Goal: Task Accomplishment & Management: Manage account settings

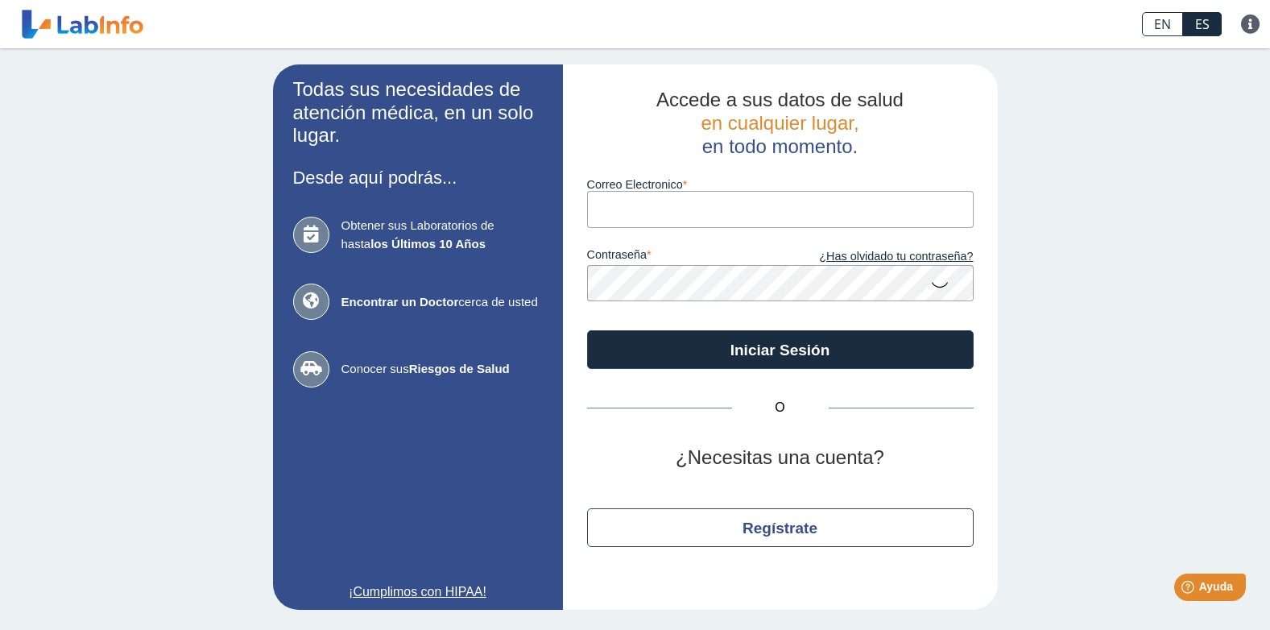
type input "[EMAIL_ADDRESS][DOMAIN_NAME]"
click at [864, 258] on link "¿Has olvidado tu contraseña?" at bounding box center [876, 257] width 193 height 18
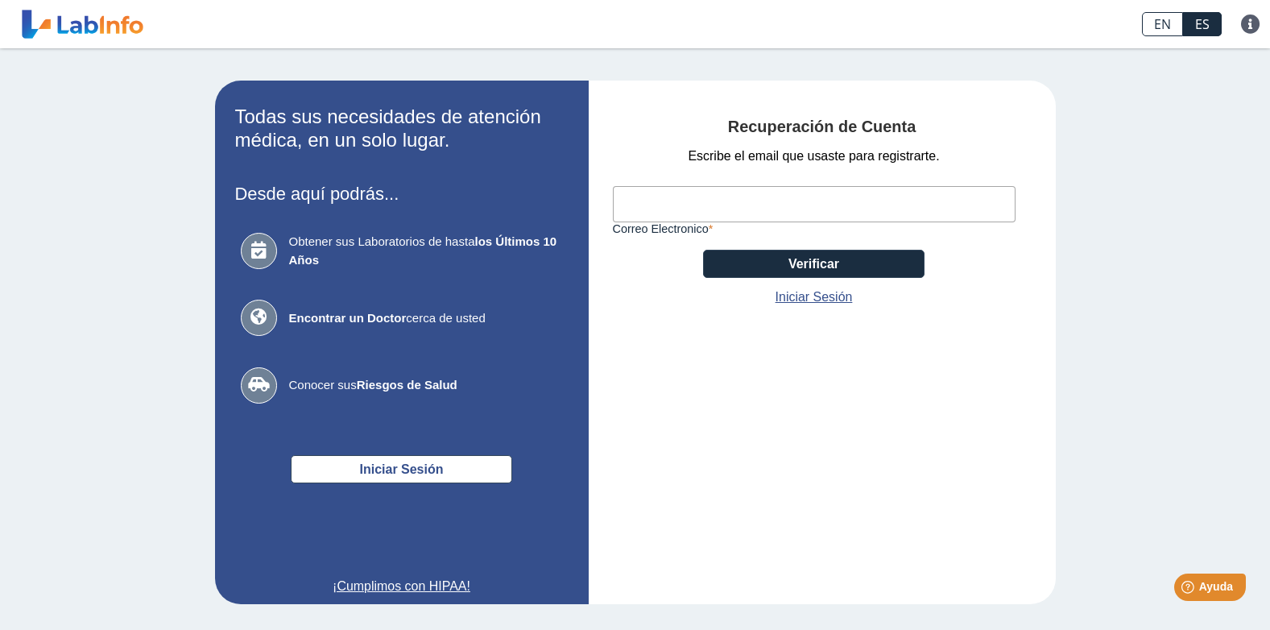
click at [688, 206] on input "Correo Electronico" at bounding box center [814, 204] width 403 height 36
type input "[PERSON_NAME][EMAIL_ADDRESS][DOMAIN_NAME]"
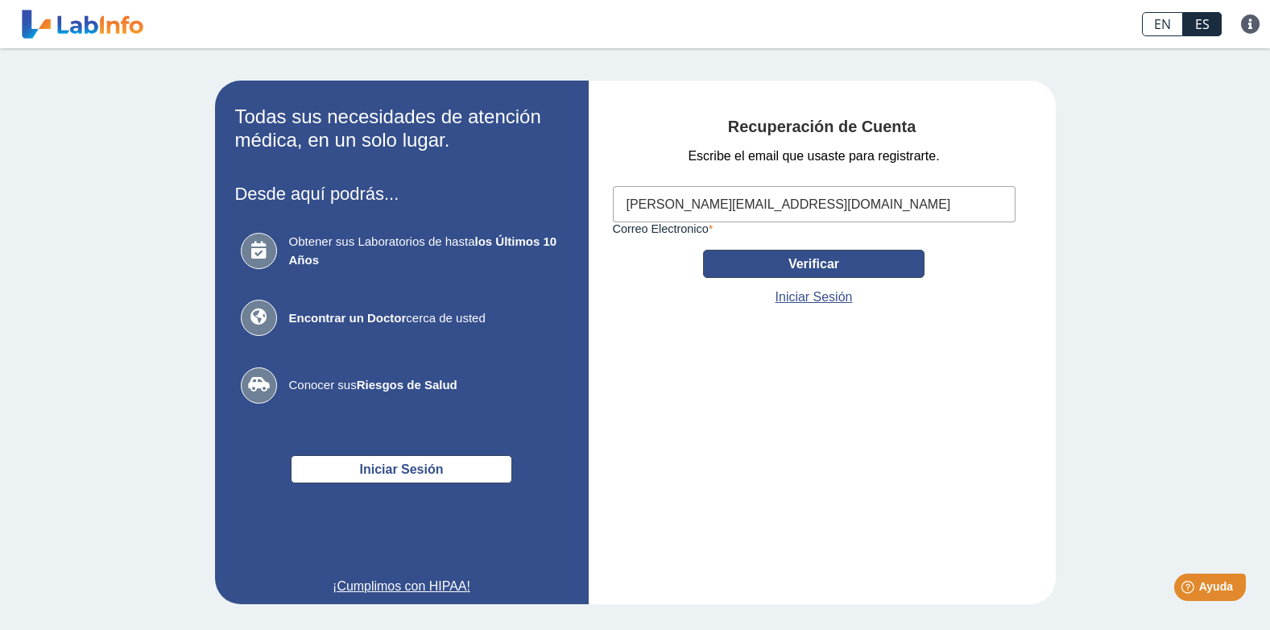
click at [796, 269] on button "Verificar" at bounding box center [813, 264] width 221 height 28
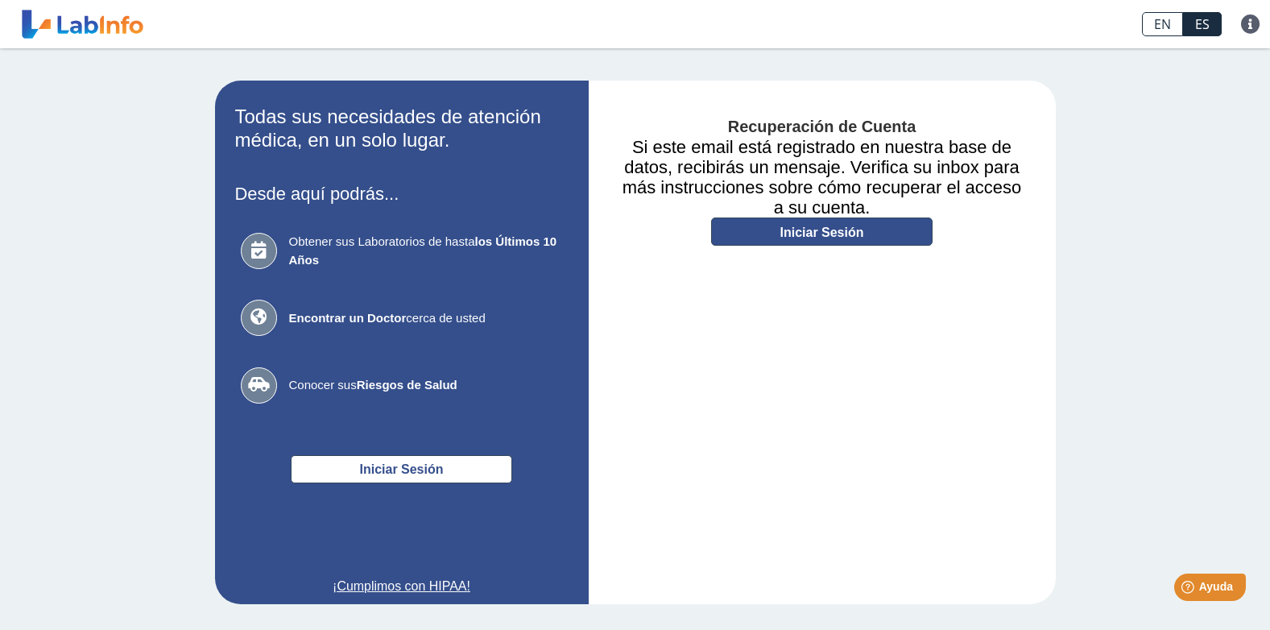
click at [816, 238] on link "Iniciar Sesión" at bounding box center [821, 231] width 221 height 28
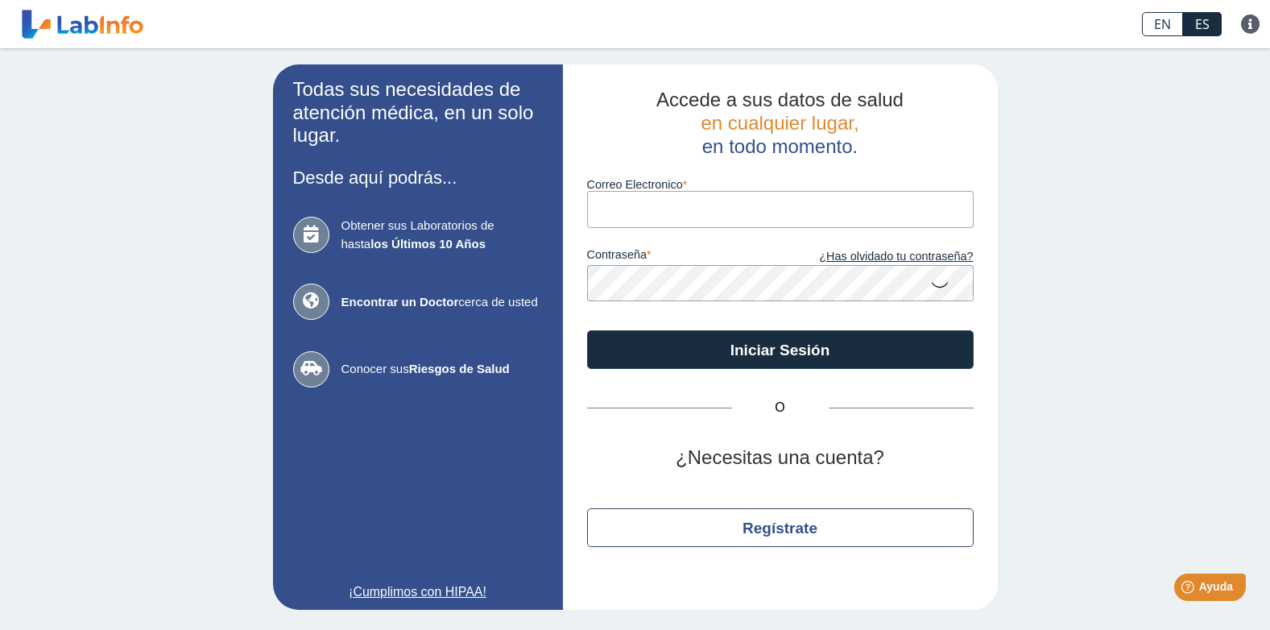
click at [694, 213] on input "Correo Electronico" at bounding box center [780, 209] width 386 height 36
type input "[EMAIL_ADDRESS][DOMAIN_NAME]"
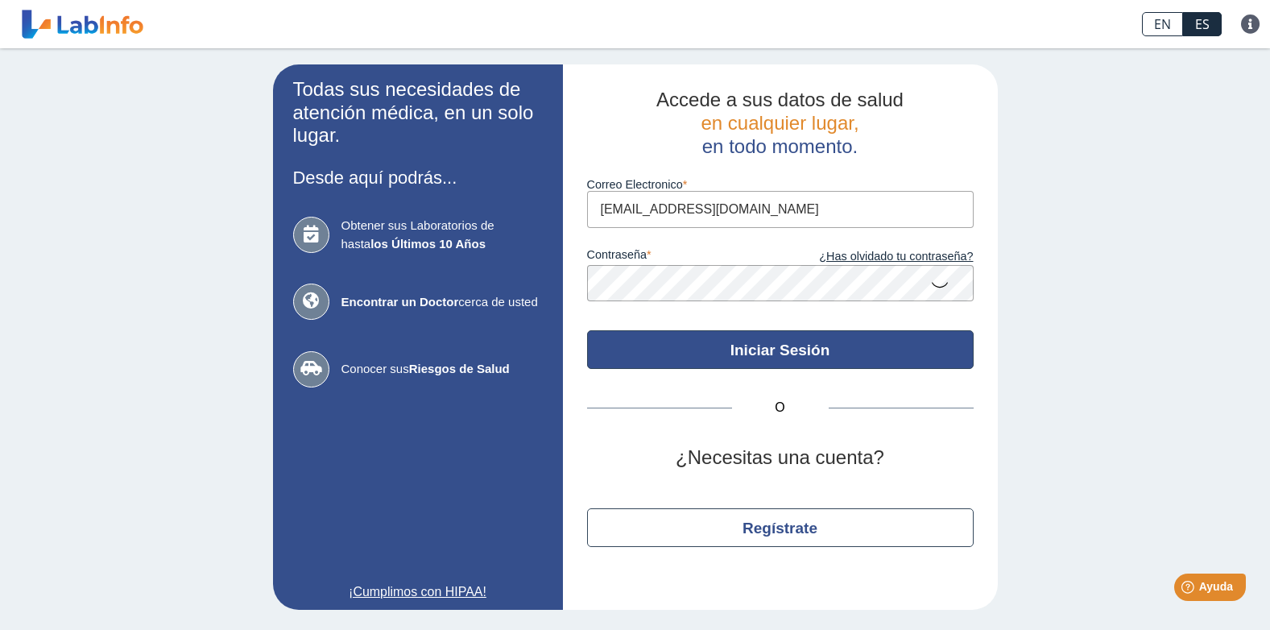
click at [709, 351] on button "Iniciar Sesión" at bounding box center [780, 349] width 386 height 39
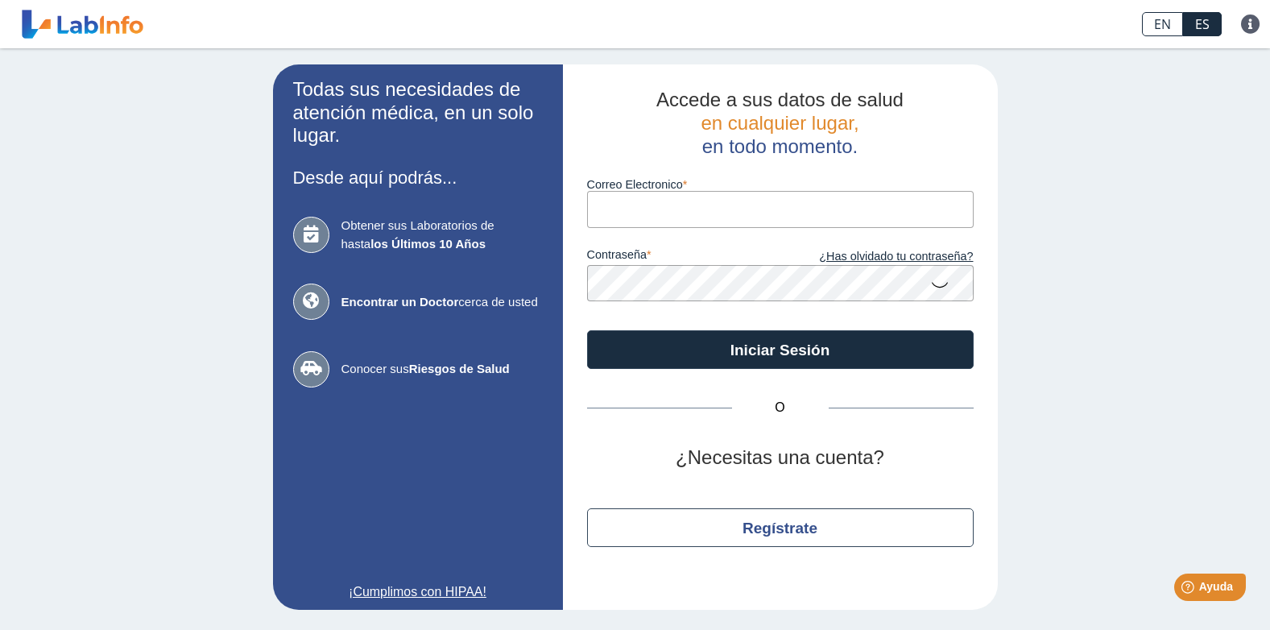
type input "[EMAIL_ADDRESS][DOMAIN_NAME]"
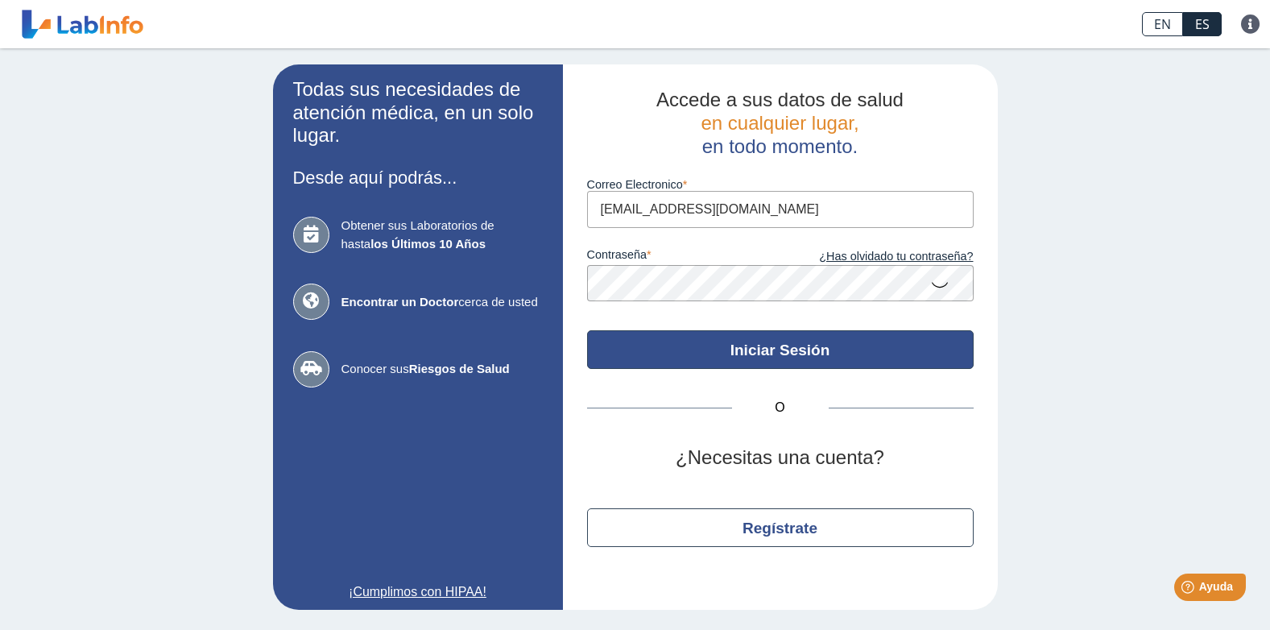
click at [789, 343] on button "Iniciar Sesión" at bounding box center [780, 349] width 386 height 39
